Goal: Transaction & Acquisition: Purchase product/service

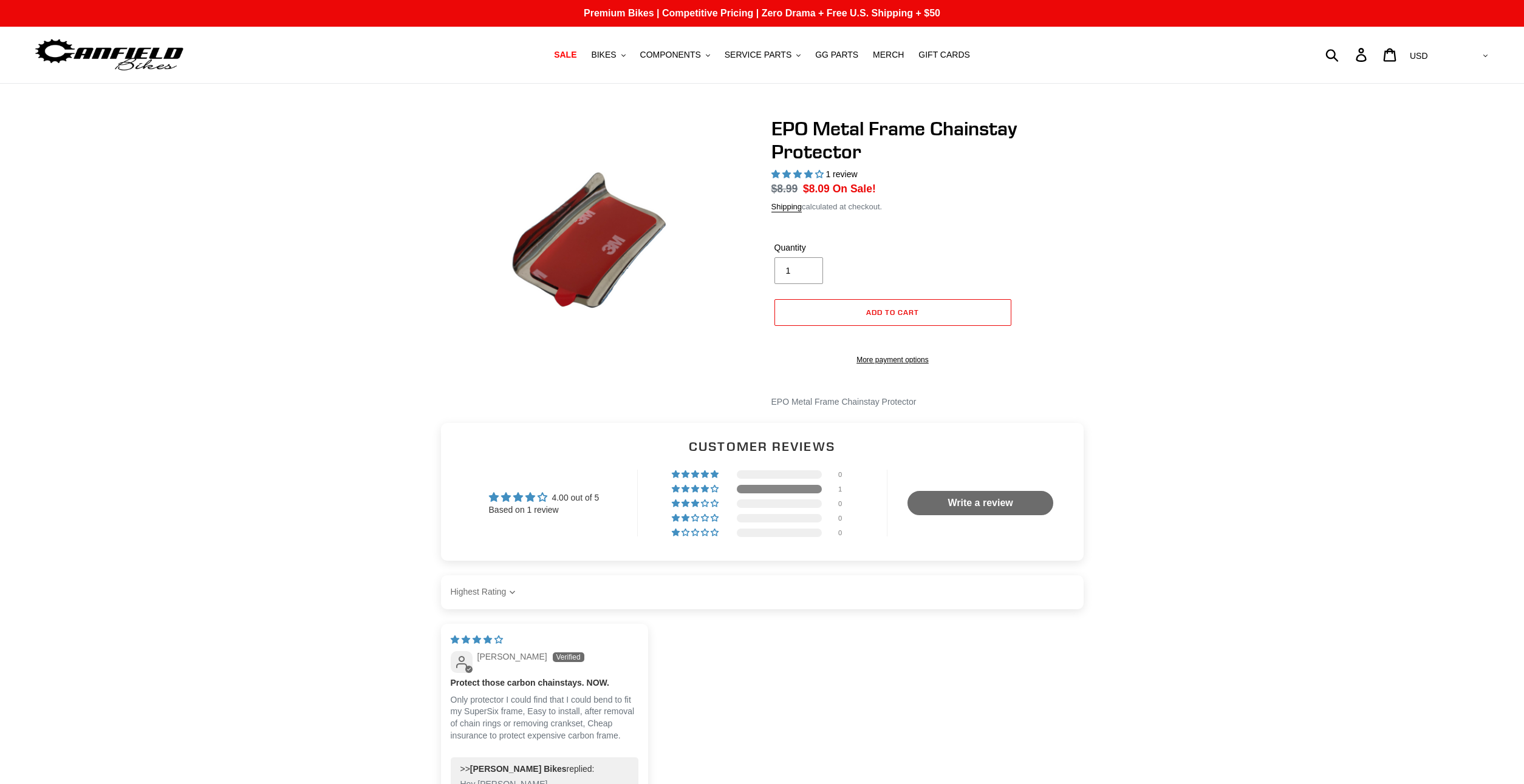
select select "highest-rating"
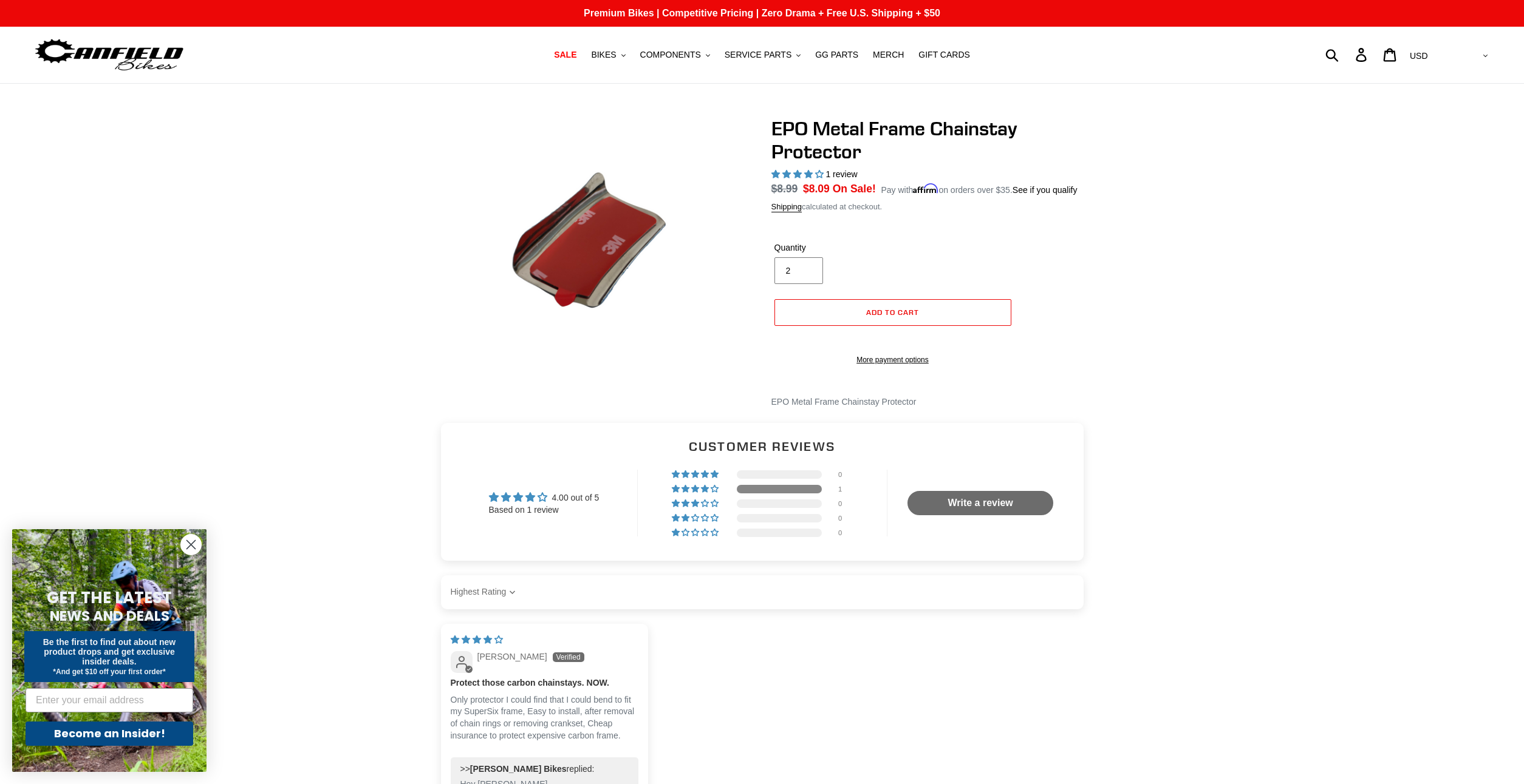
drag, startPoint x: 802, startPoint y: 267, endPoint x: 704, endPoint y: 264, distance: 98.0
click at [774, 264] on input "2" at bounding box center [799, 271] width 49 height 27
drag, startPoint x: 797, startPoint y: 272, endPoint x: 769, endPoint y: 268, distance: 28.3
click at [769, 268] on div "EPO Metal Frame Chainstay Protector 1 review Regular price $8.99 Sale price $8.…" at bounding box center [923, 263] width 340 height 292
type input "3"
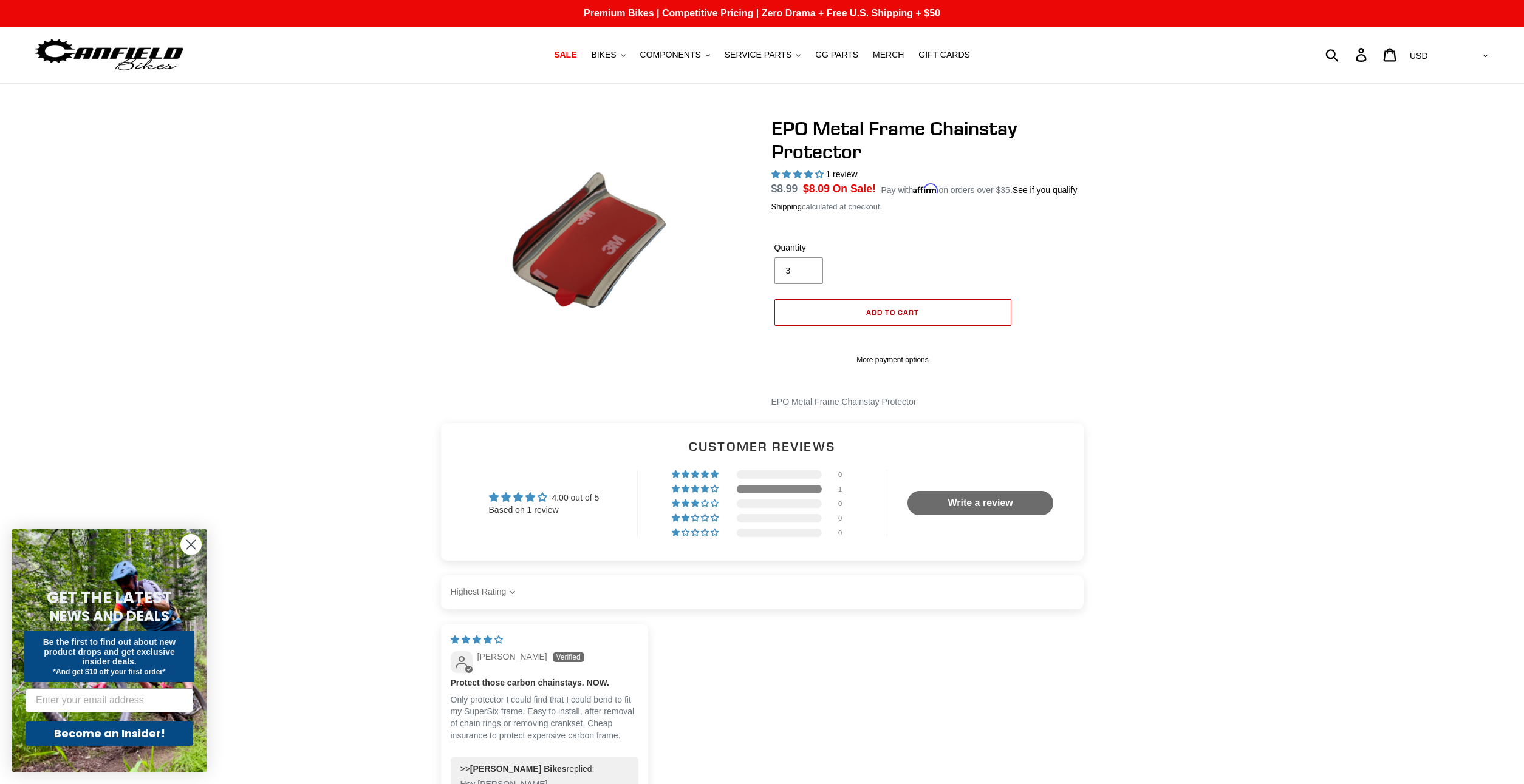
click at [911, 312] on span "Add to cart" at bounding box center [892, 312] width 53 height 9
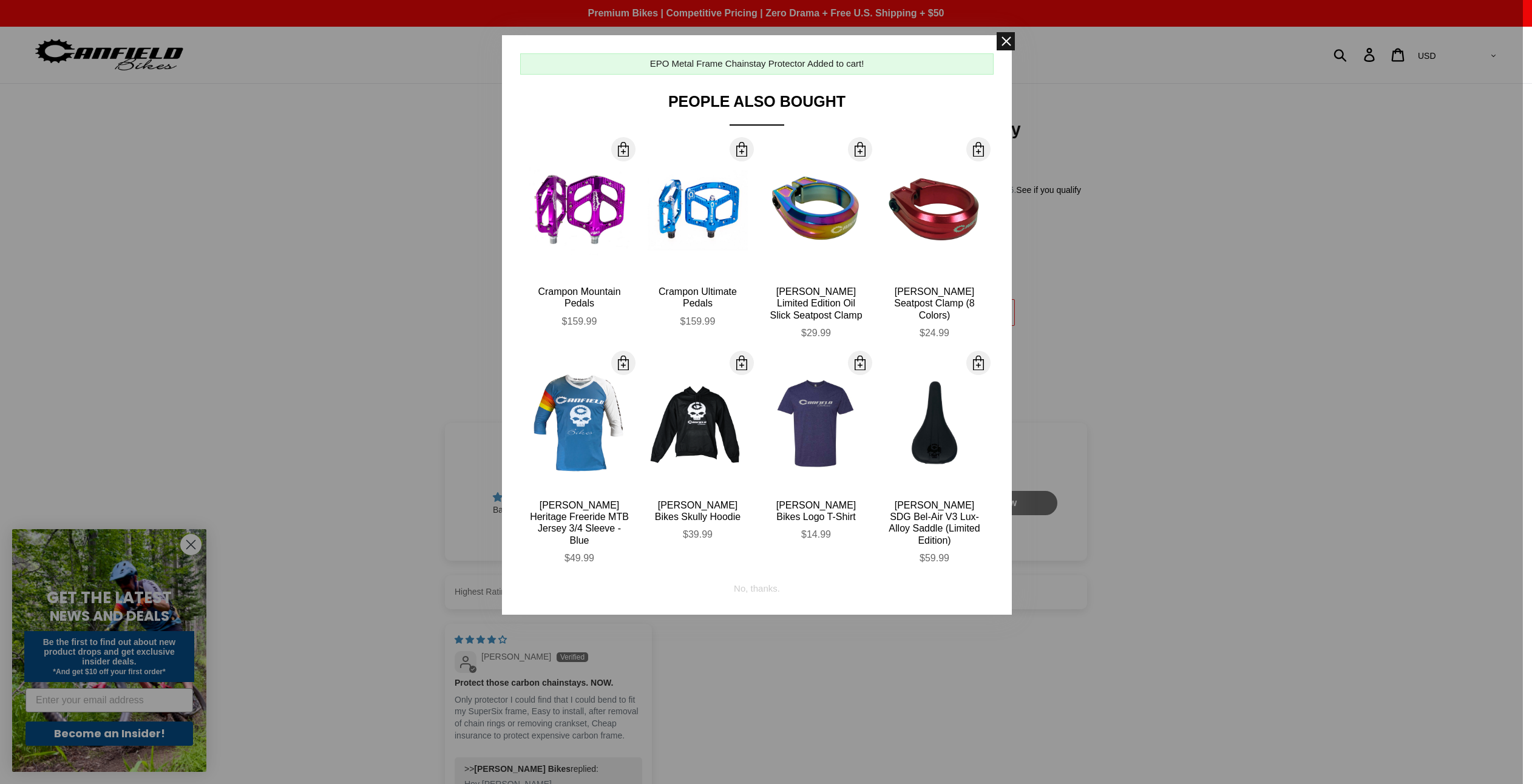
click at [1009, 39] on span at bounding box center [1005, 41] width 18 height 18
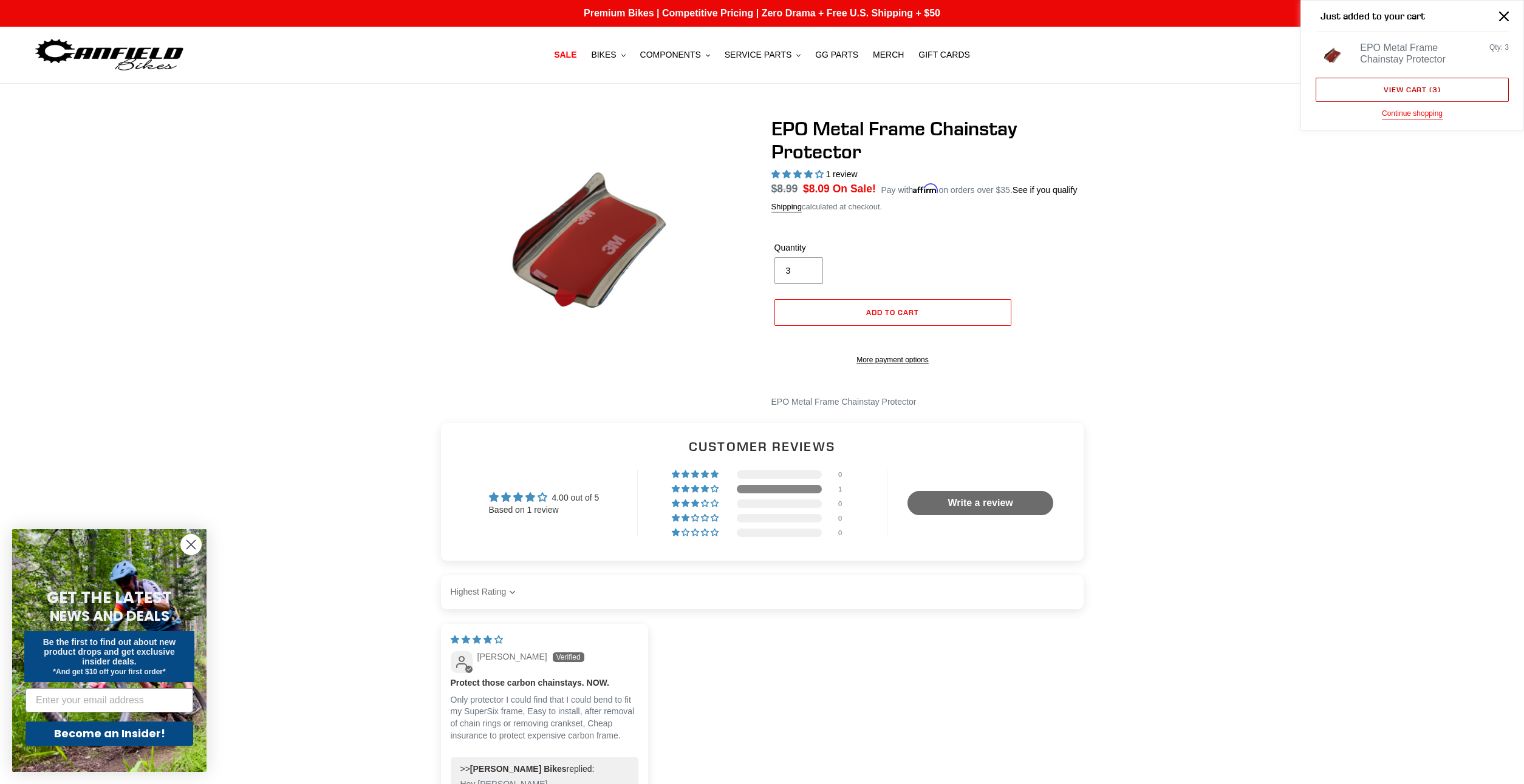
click at [1418, 93] on link "View cart ( 3 )" at bounding box center [1413, 89] width 193 height 24
